Goal: Book appointment/travel/reservation

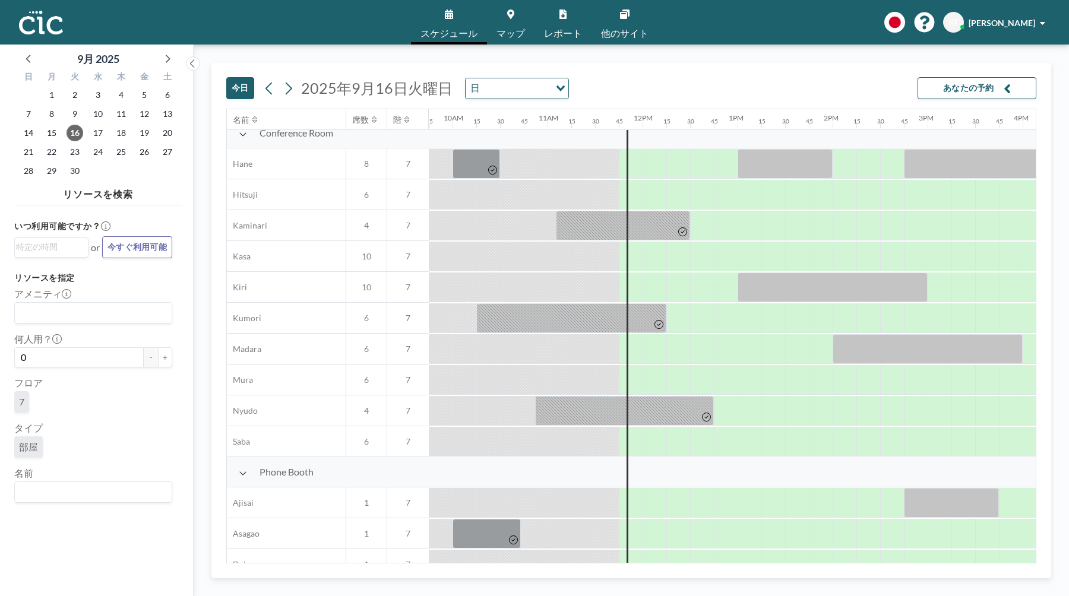
scroll to position [0, 927]
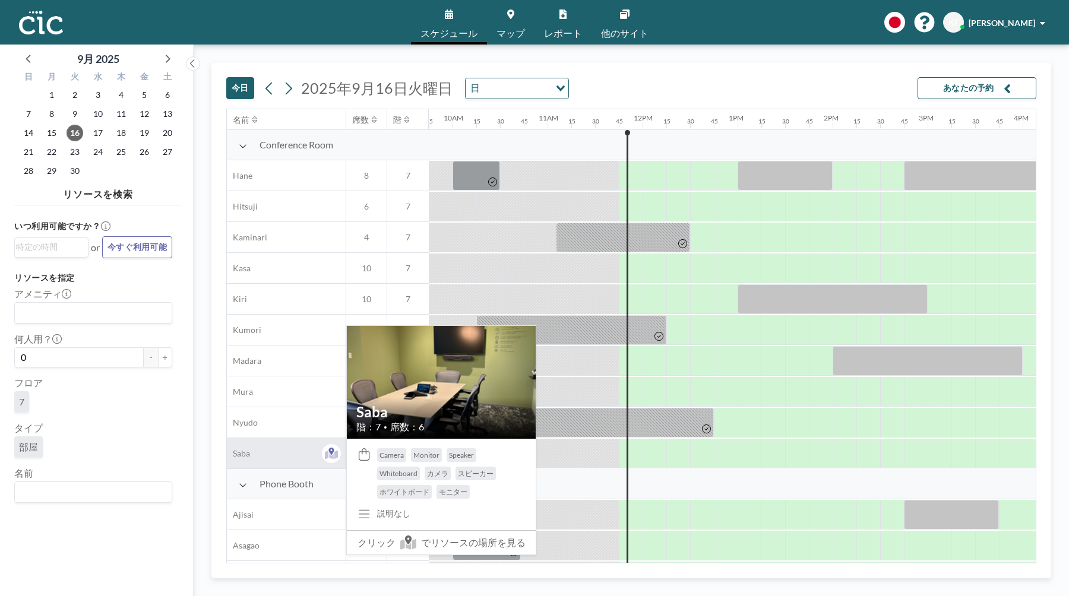
click at [251, 452] on div "Saba" at bounding box center [286, 453] width 119 height 30
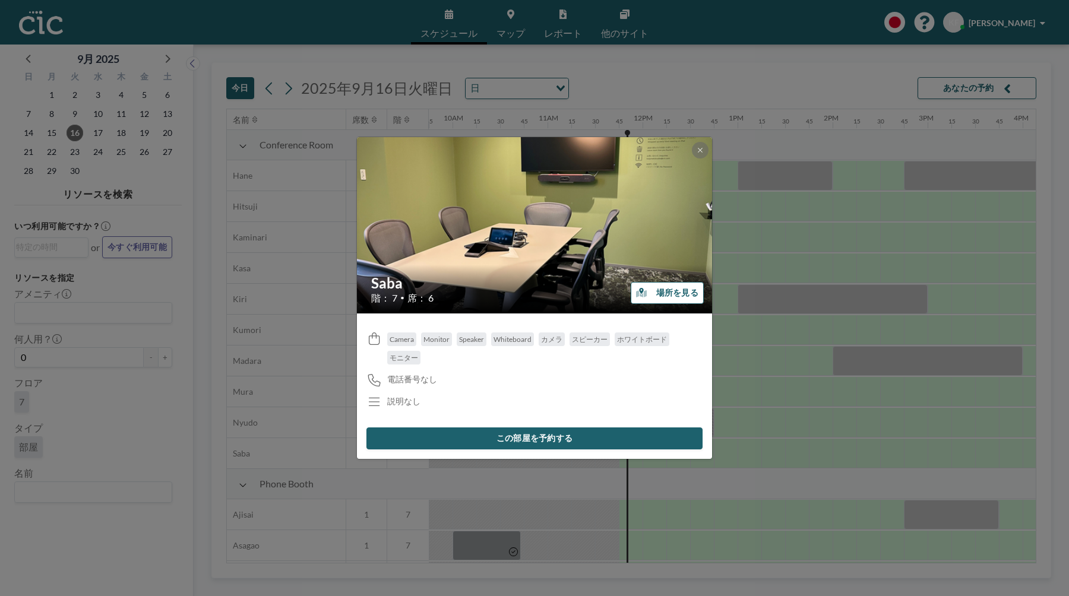
click at [692, 146] on div at bounding box center [700, 150] width 17 height 17
click at [701, 147] on icon at bounding box center [700, 150] width 7 height 7
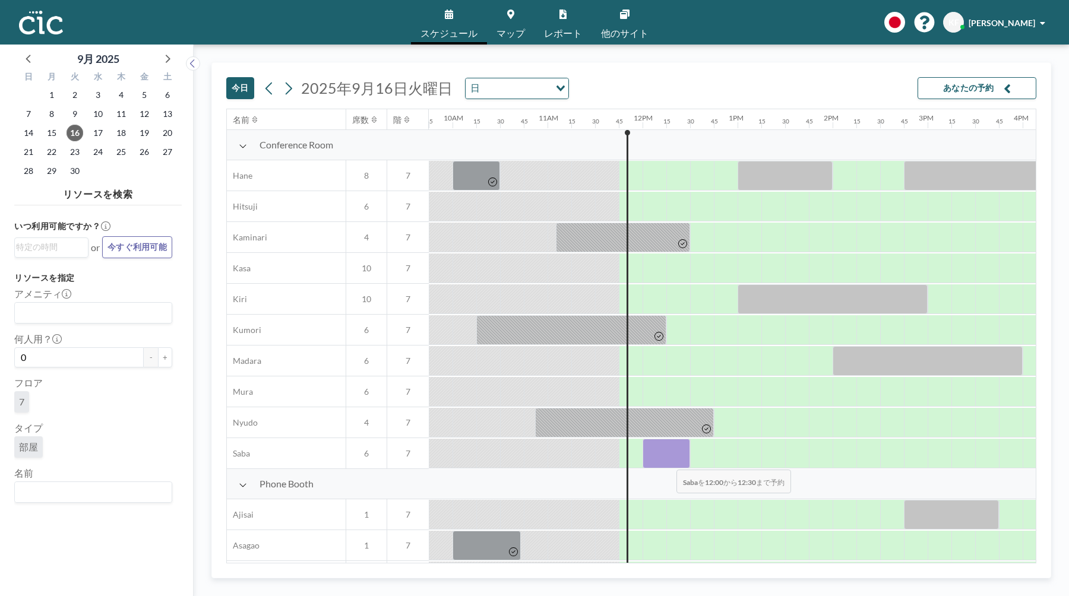
drag, startPoint x: 652, startPoint y: 458, endPoint x: 666, endPoint y: 462, distance: 15.4
click at [666, 462] on div at bounding box center [667, 454] width 48 height 30
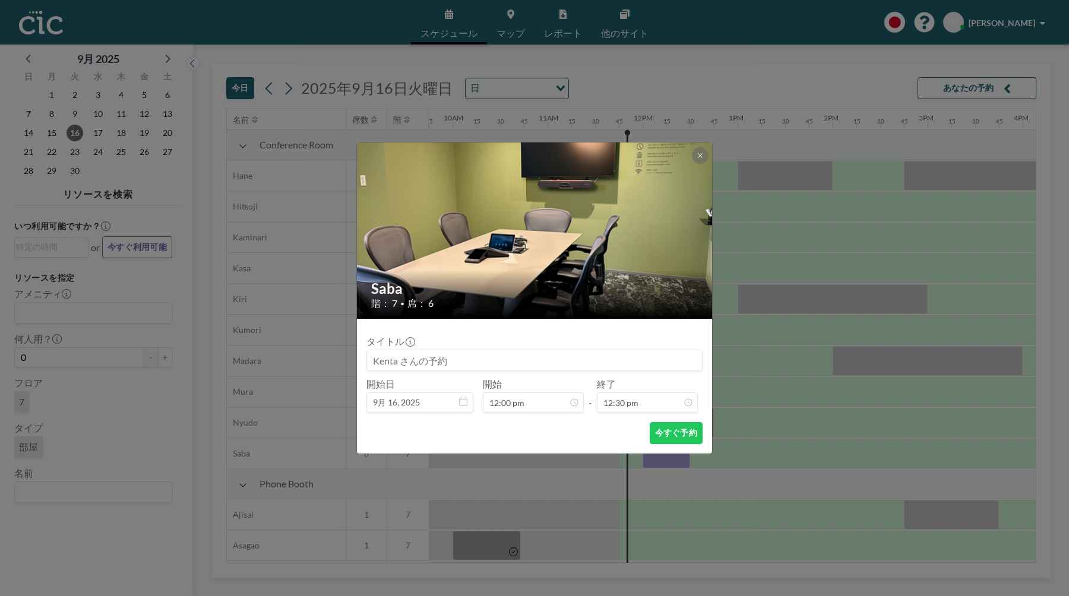
scroll to position [1057, 0]
click at [697, 154] on icon at bounding box center [700, 155] width 7 height 7
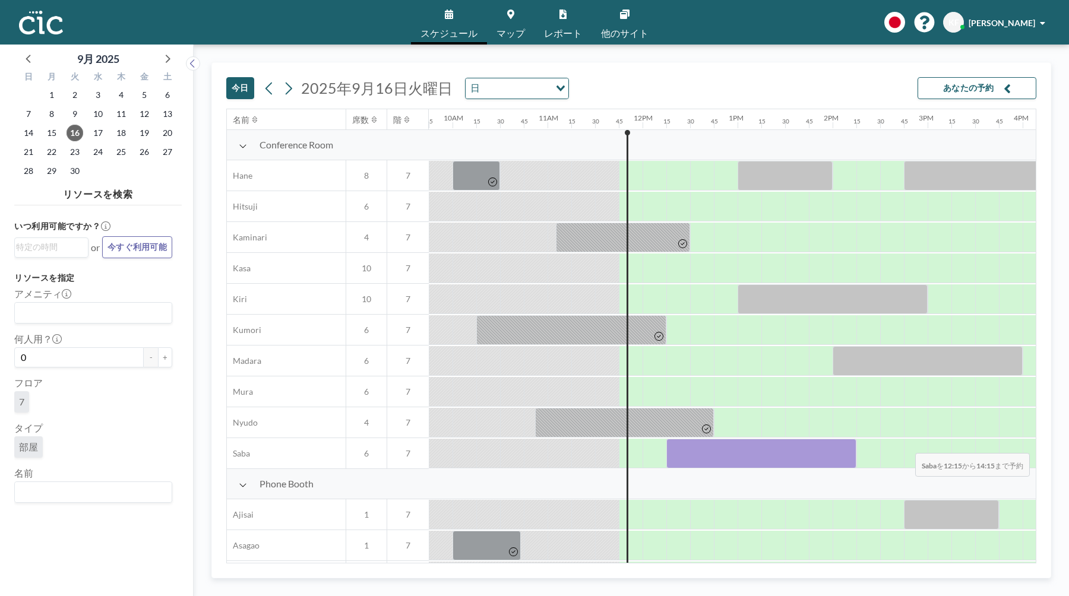
drag, startPoint x: 676, startPoint y: 456, endPoint x: 906, endPoint y: 446, distance: 230.1
click at [906, 446] on div at bounding box center [642, 453] width 2281 height 31
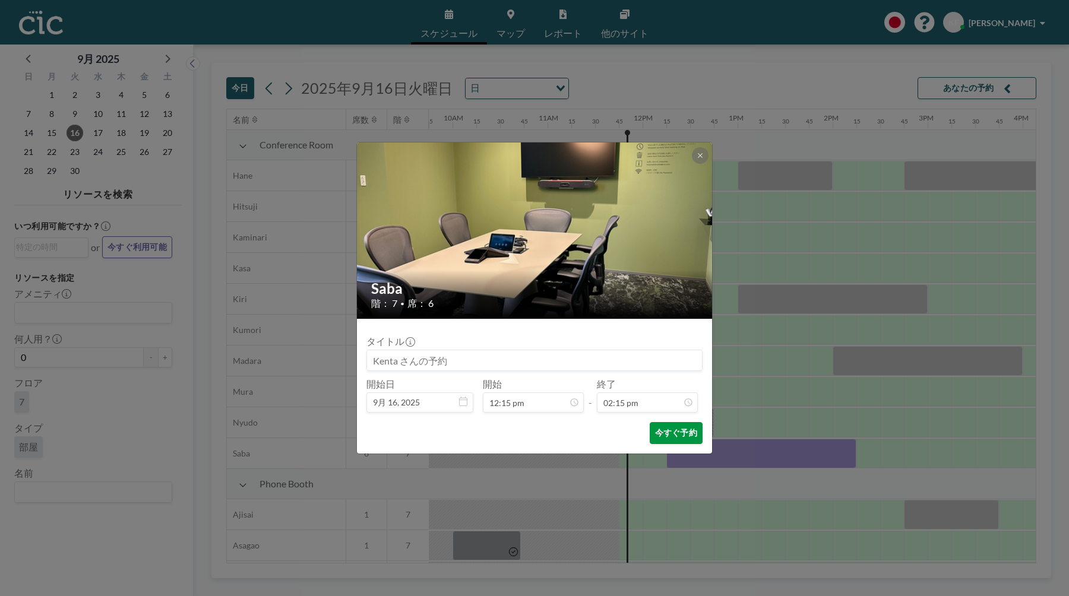
click at [699, 439] on button "今すぐ予約" at bounding box center [676, 433] width 53 height 22
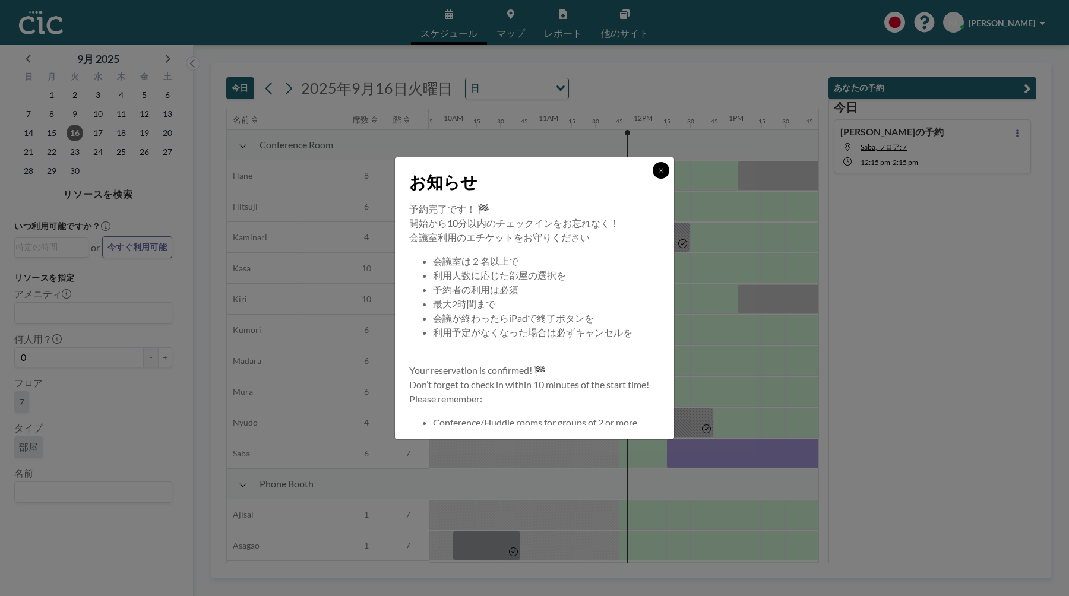
click at [656, 170] on button at bounding box center [661, 170] width 17 height 17
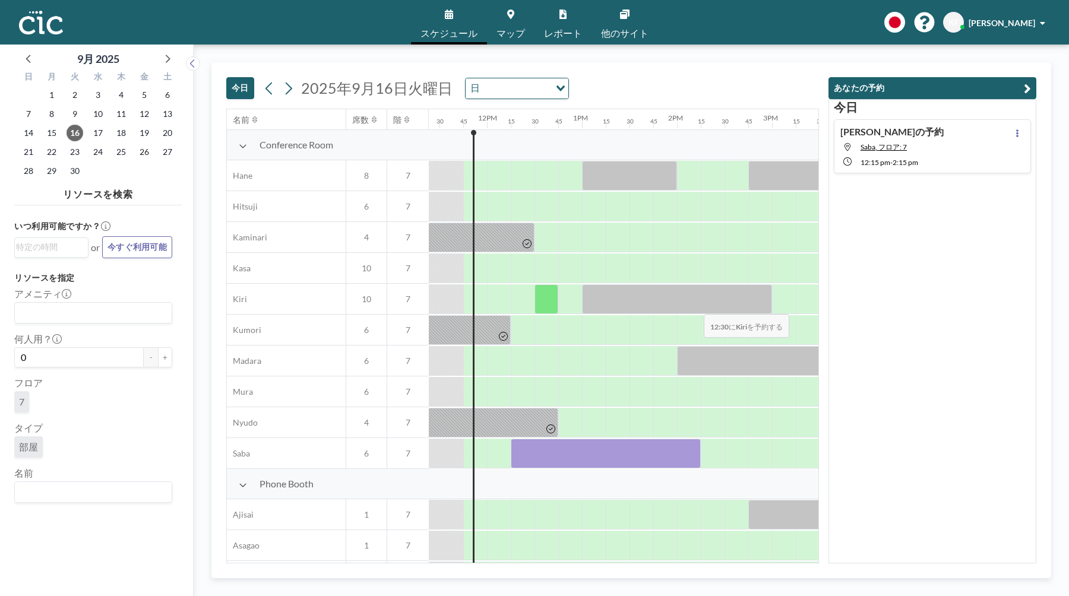
scroll to position [0, 1083]
click at [1012, 134] on button at bounding box center [1017, 133] width 14 height 14
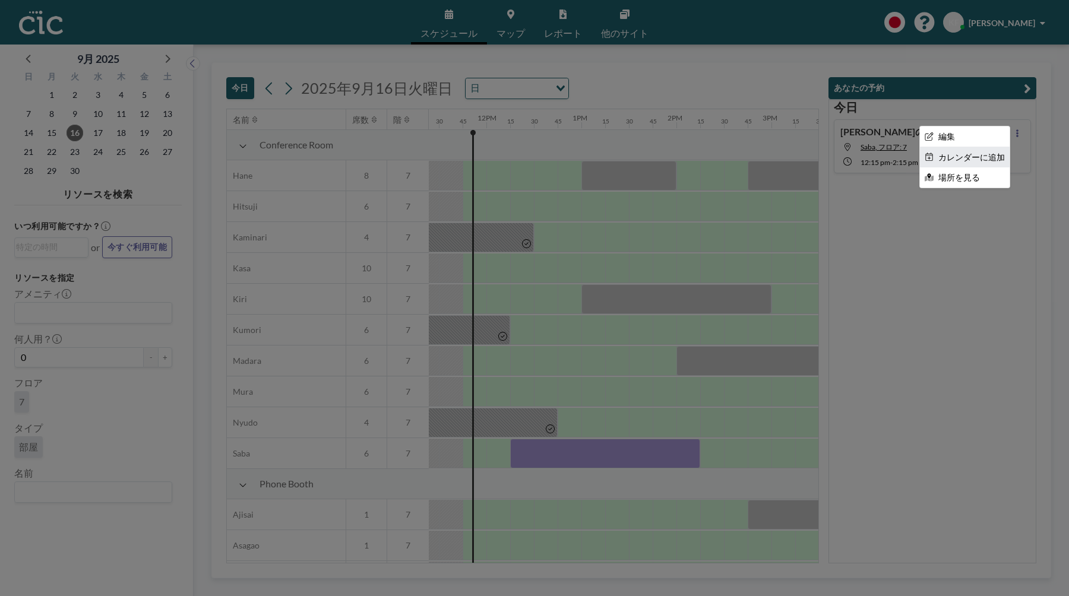
click at [999, 159] on li "カレンダーに追加" at bounding box center [965, 157] width 90 height 20
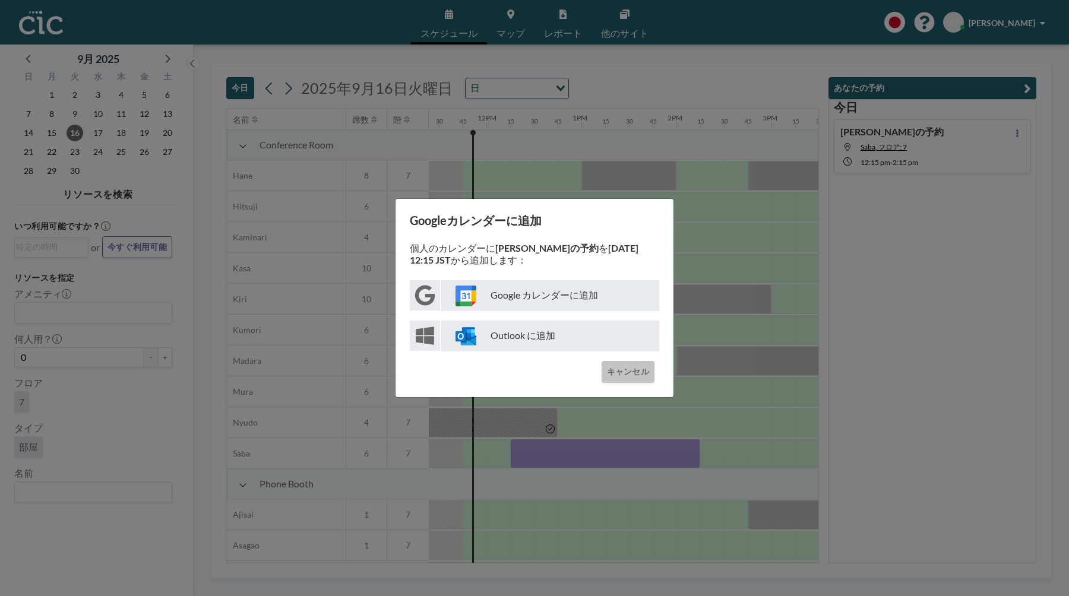
click at [634, 380] on button "キャンセル" at bounding box center [628, 372] width 53 height 22
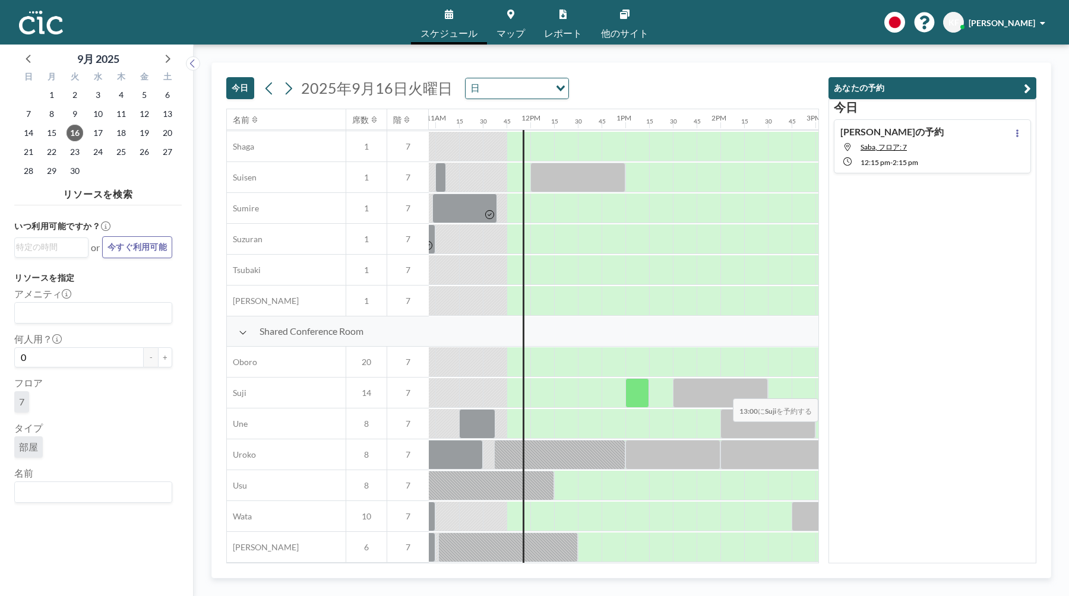
scroll to position [678, 1053]
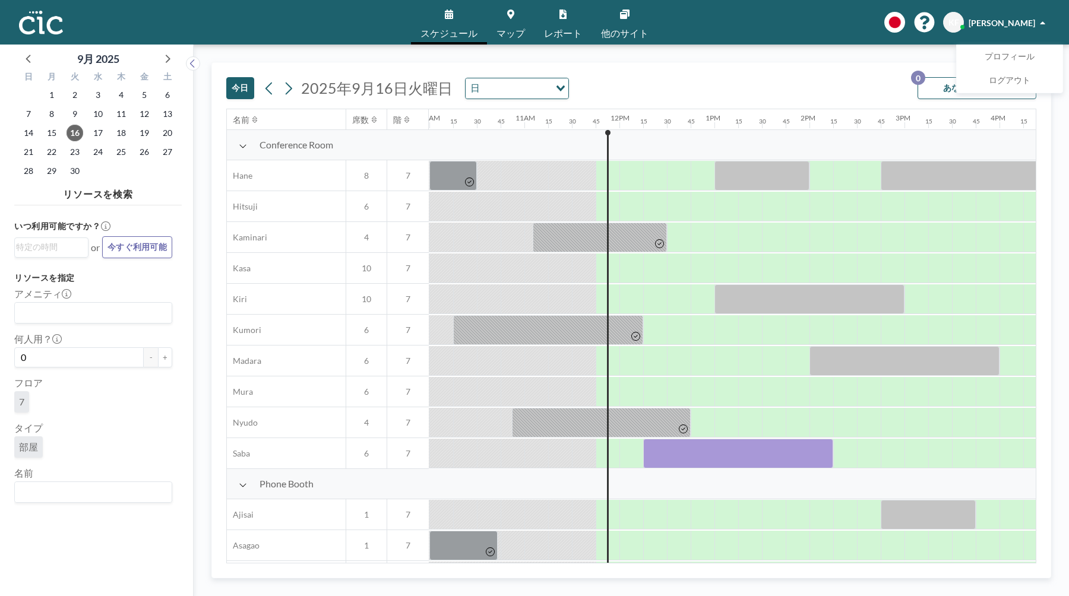
scroll to position [0, 950]
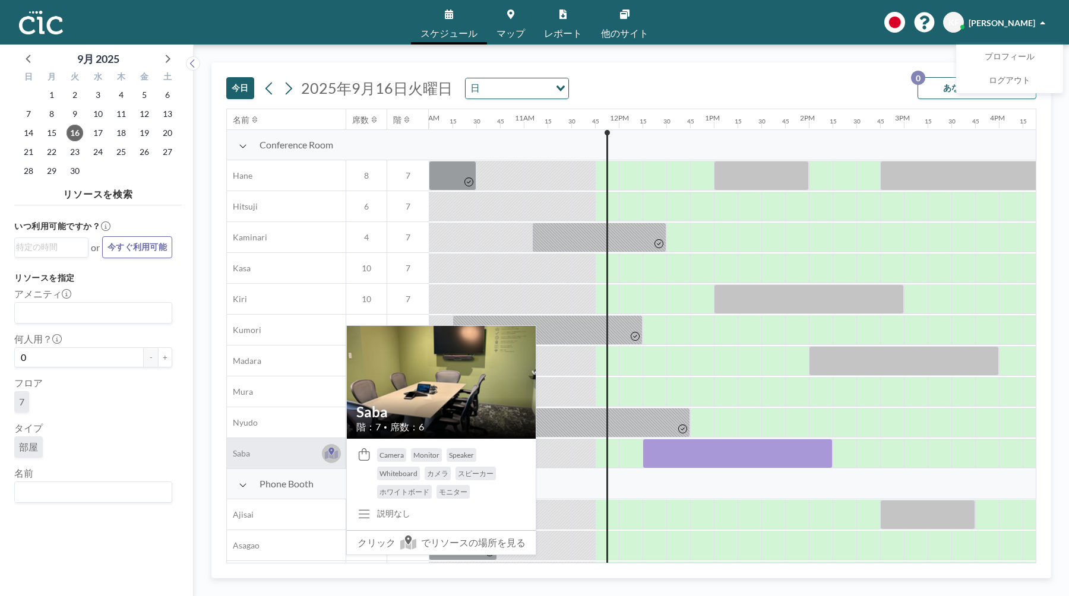
click at [327, 458] on icon at bounding box center [332, 454] width 14 height 9
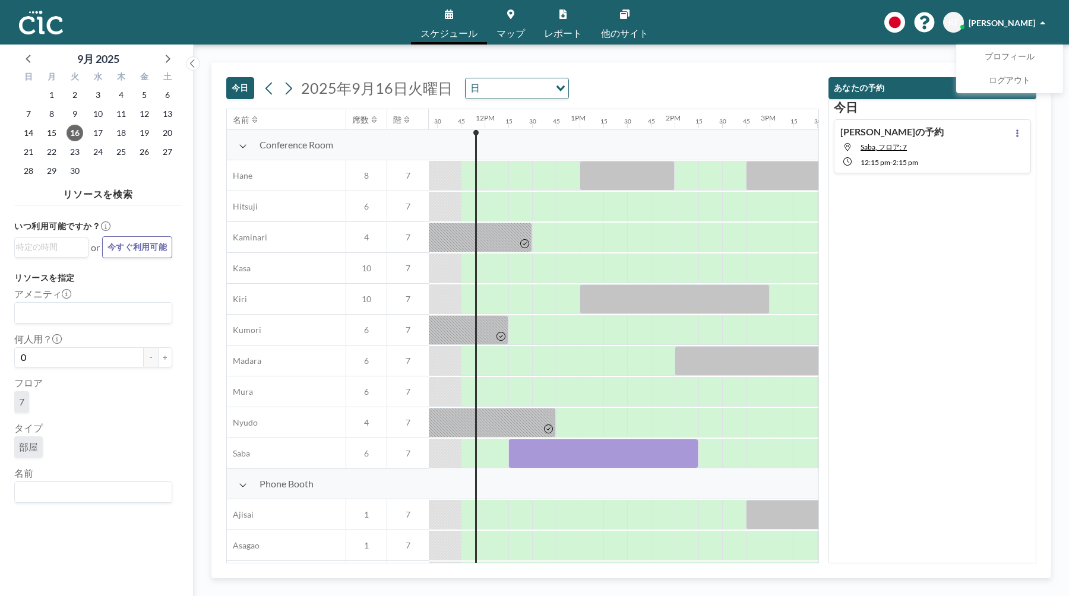
scroll to position [0, 1093]
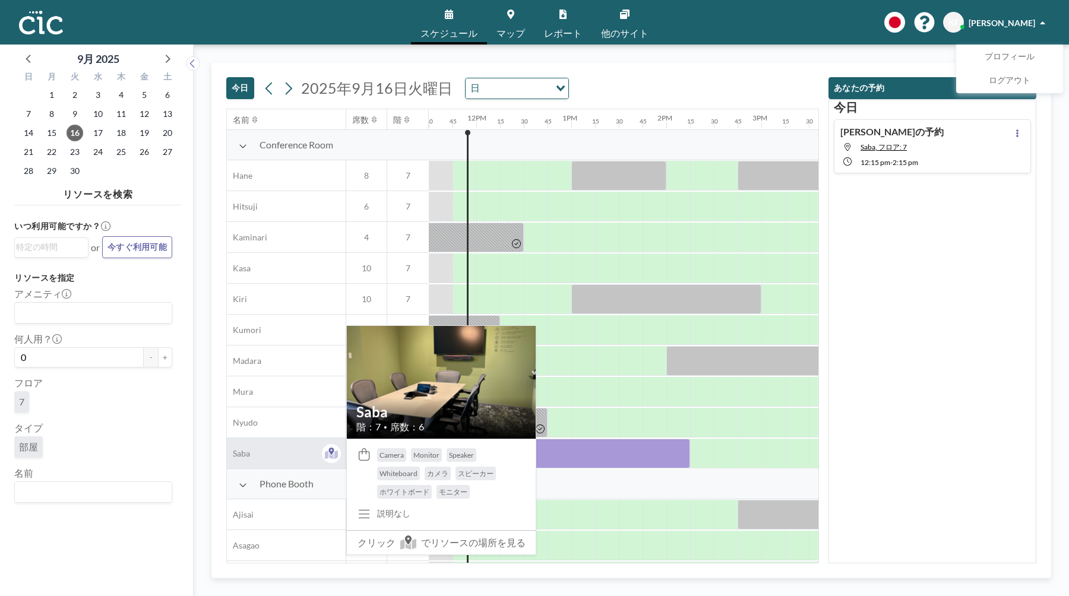
click at [309, 454] on div "Saba" at bounding box center [286, 453] width 119 height 30
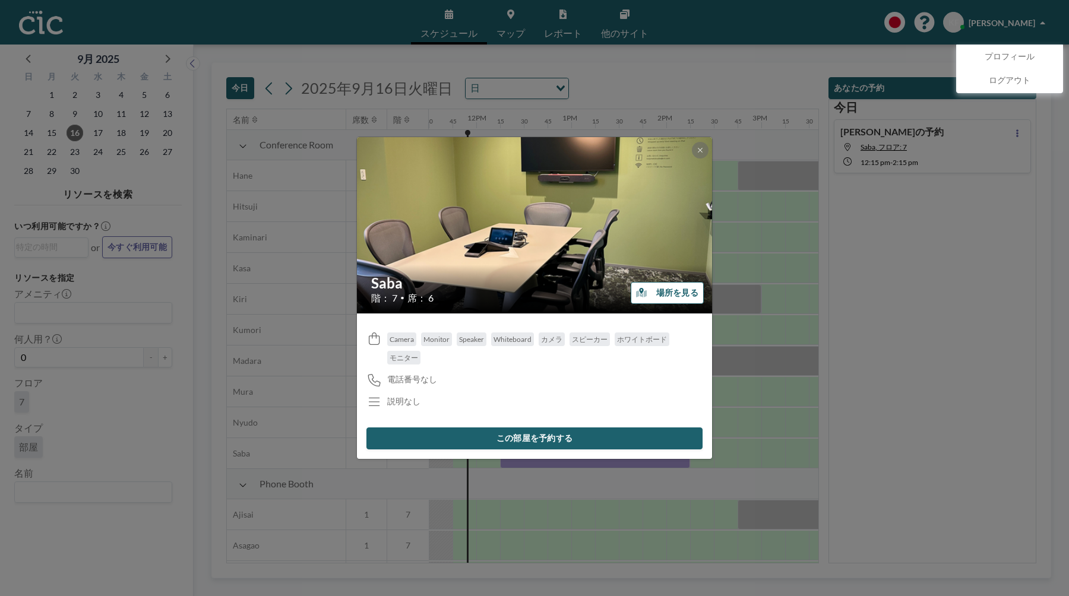
click at [690, 286] on button "場所を見る" at bounding box center [667, 293] width 73 height 22
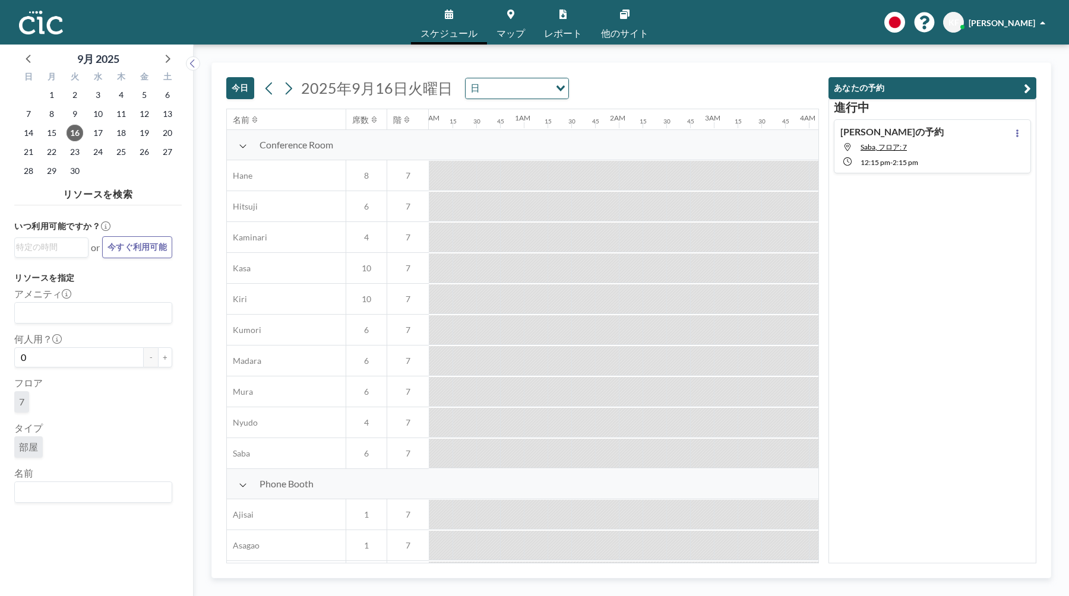
scroll to position [0, 25]
click at [550, 20] on link "レポート" at bounding box center [563, 22] width 57 height 45
